Goal: Information Seeking & Learning: Learn about a topic

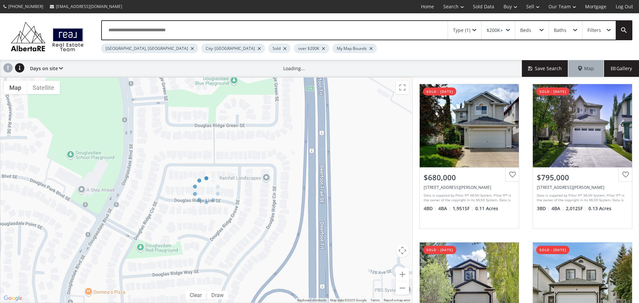
drag, startPoint x: 128, startPoint y: 48, endPoint x: 131, endPoint y: 49, distance: 3.4
click at [129, 48] on div "[GEOGRAPHIC_DATA], [GEOGRAPHIC_DATA]" at bounding box center [149, 49] width 97 height 10
click at [191, 49] on div at bounding box center [192, 48] width 3 height 3
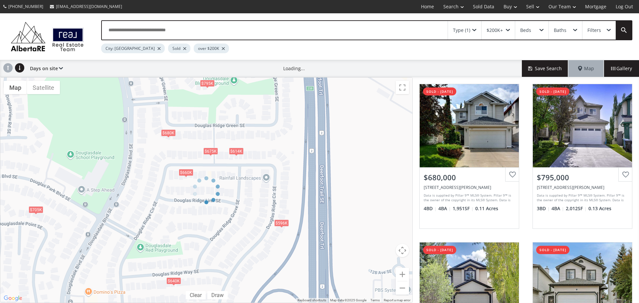
click at [157, 49] on div at bounding box center [158, 48] width 3 height 3
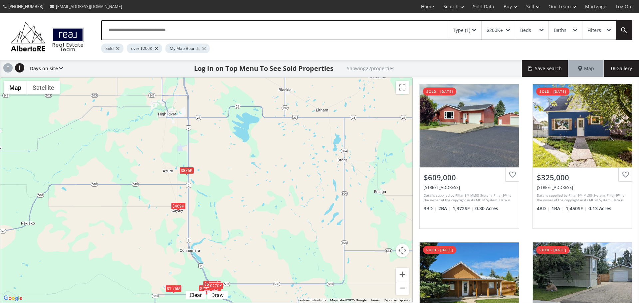
drag, startPoint x: 76, startPoint y: 134, endPoint x: 166, endPoint y: 226, distance: 128.7
click at [166, 226] on div "$609K $325K $324K $341K $560K $590K $327K $220K $310K $550K $469K $505K $590K $…" at bounding box center [206, 190] width 412 height 225
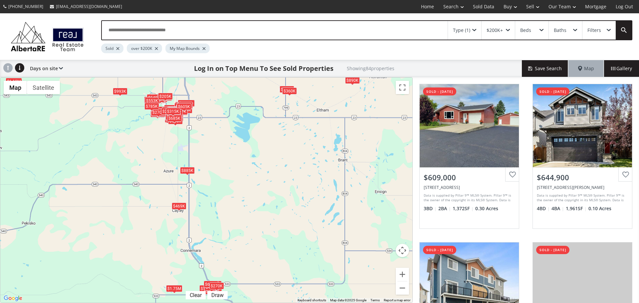
click at [332, 213] on div "$609K $645K $350K $745K $325K $243K $700K $324K $340K $450K $388K $341K $560K $…" at bounding box center [206, 190] width 412 height 225
click at [292, 235] on div "$609K $645K $350K $745K $325K $243K $700K $324K $340K $450K $388K $341K $560K $…" at bounding box center [206, 190] width 412 height 225
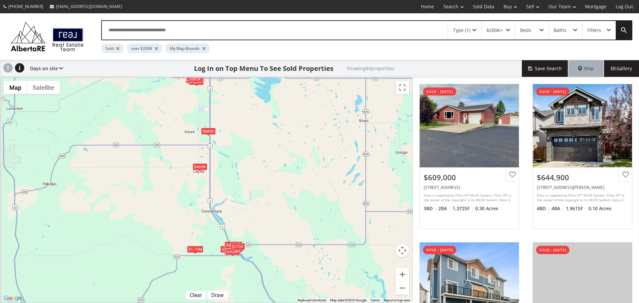
drag, startPoint x: 275, startPoint y: 242, endPoint x: 300, endPoint y: 171, distance: 75.6
click at [300, 171] on div "$609K $645K $350K $745K $325K $243K $700K $324K $340K $450K $388K $341K $560K $…" at bounding box center [206, 190] width 412 height 225
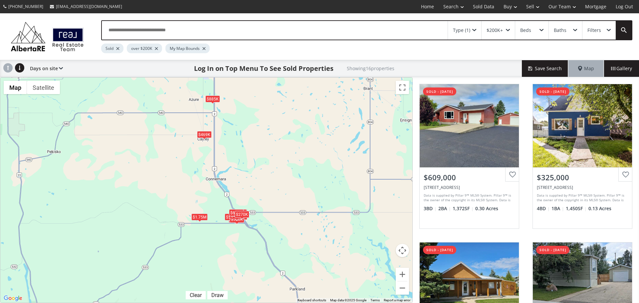
click at [162, 158] on div "$609K $325K $324K $341K $560K $590K $327K $220K $550K $469K $590K $440K $605K $…" at bounding box center [206, 190] width 412 height 225
